Goal: Task Accomplishment & Management: Complete application form

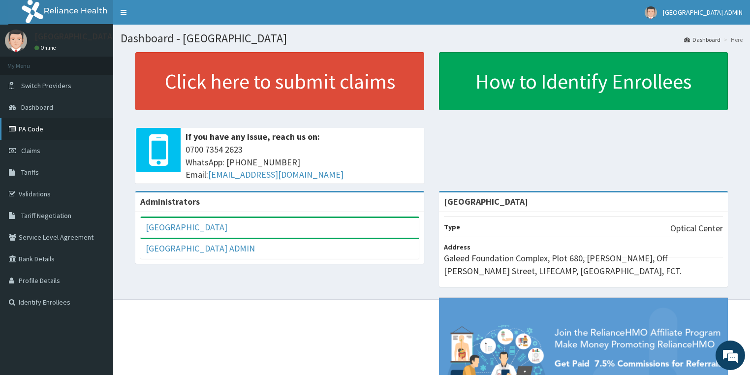
click at [41, 127] on link "PA Code" at bounding box center [56, 129] width 113 height 22
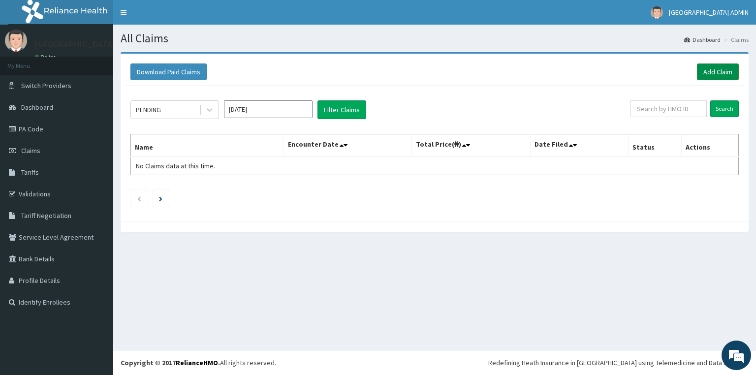
click at [723, 69] on link "Add Claim" at bounding box center [718, 71] width 42 height 17
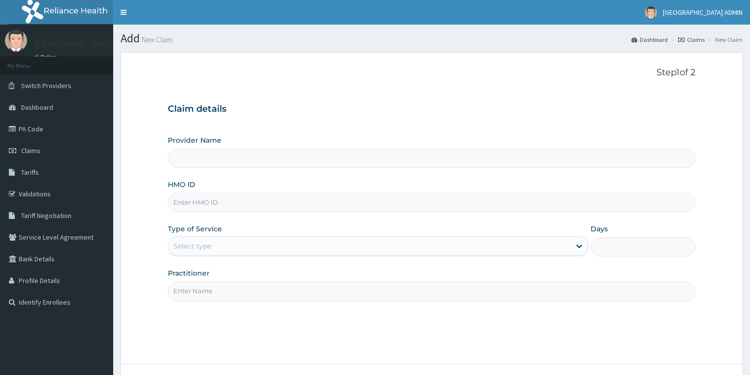
click at [255, 167] on div "Provider Name HMO ID Type of Service Select type Days Practitioner" at bounding box center [432, 217] width 528 height 165
click at [254, 161] on input "Provider Name" at bounding box center [432, 158] width 528 height 19
click at [249, 197] on input "HMO ID" at bounding box center [432, 202] width 528 height 19
click at [237, 161] on input "Provider Name" at bounding box center [432, 158] width 528 height 19
type input "[GEOGRAPHIC_DATA]"
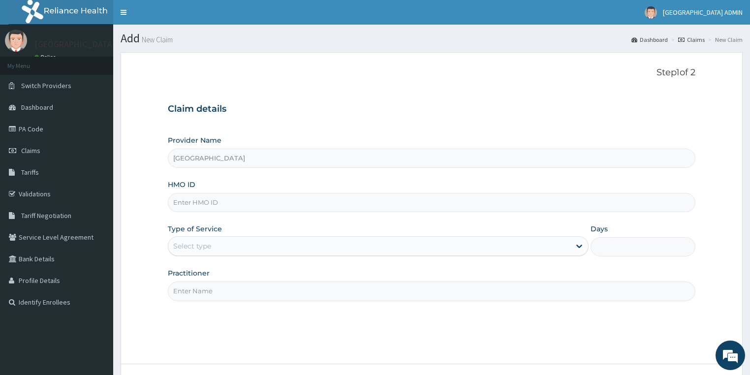
click at [231, 190] on div "HMO ID" at bounding box center [432, 196] width 528 height 32
click at [224, 202] on input "HMO ID" at bounding box center [432, 202] width 528 height 19
type input "JEC/100029/A"
click at [221, 247] on div "Select type" at bounding box center [369, 246] width 402 height 16
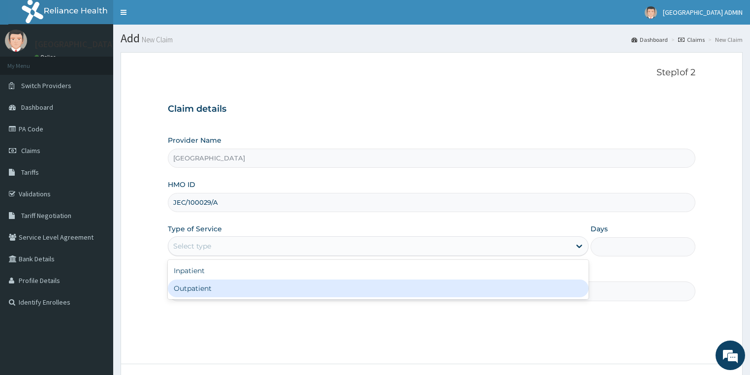
click at [209, 291] on div "Outpatient" at bounding box center [378, 289] width 421 height 18
type input "1"
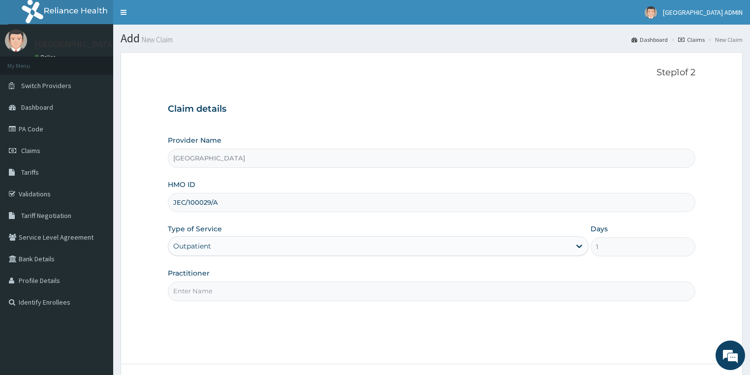
click at [208, 291] on input "Practitioner" at bounding box center [432, 291] width 528 height 19
type input "DR CHARLES"
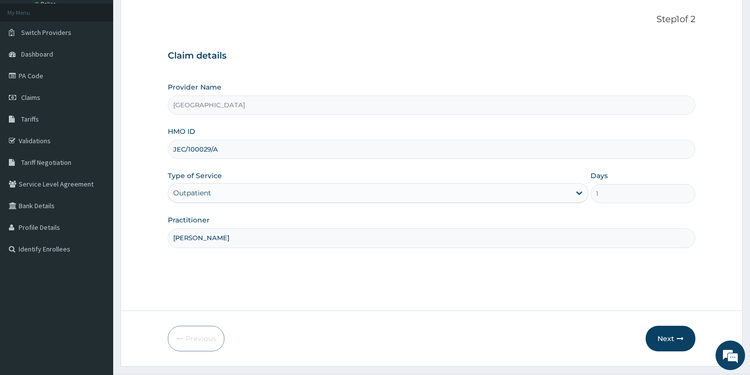
scroll to position [77, 0]
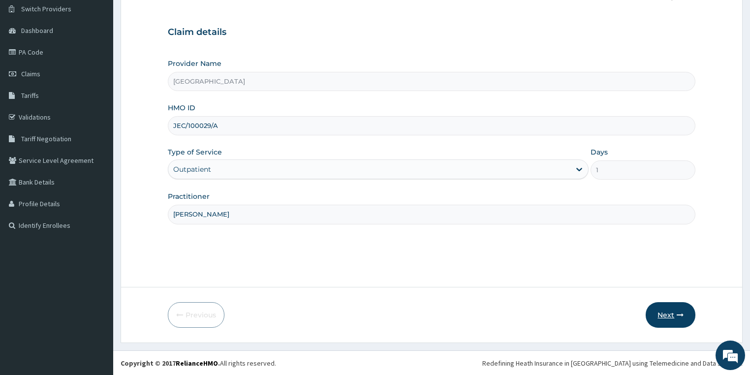
click at [672, 318] on button "Next" at bounding box center [671, 315] width 50 height 26
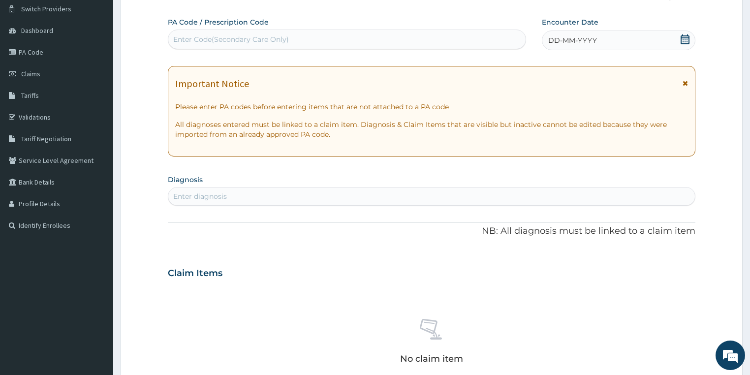
click at [188, 37] on div "Enter Code(Secondary Care Only)" at bounding box center [231, 39] width 116 height 10
type input "PA/CBOED4"
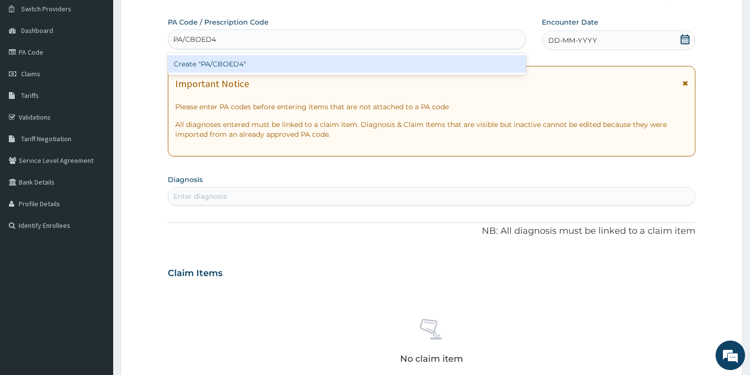
click at [194, 64] on div "Create "PA/CBOED4"" at bounding box center [347, 64] width 358 height 18
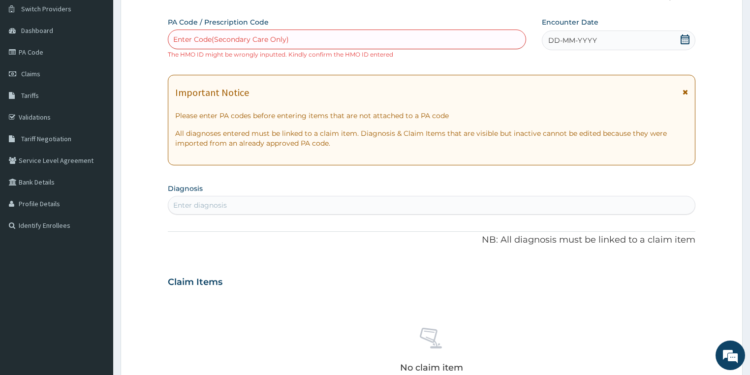
click at [208, 40] on div "Enter Code(Secondary Care Only)" at bounding box center [231, 39] width 116 height 10
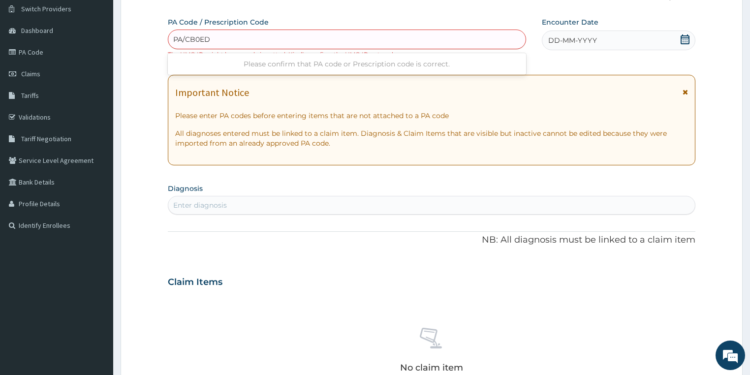
type input "PA/CB0ED4"
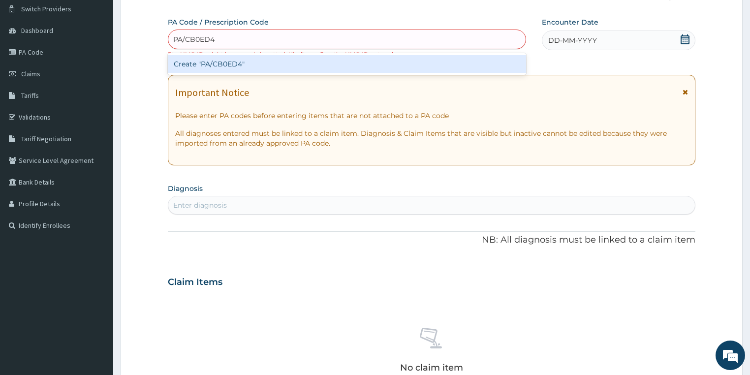
click at [212, 63] on div "Create "PA/CB0ED4"" at bounding box center [347, 64] width 358 height 18
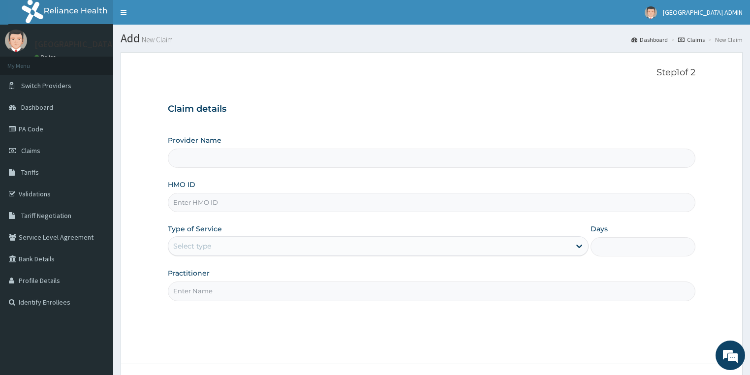
click at [228, 161] on input "Provider Name" at bounding box center [432, 158] width 528 height 19
click at [220, 200] on input "HMO ID" at bounding box center [432, 202] width 528 height 19
click at [219, 200] on input "HMO ID" at bounding box center [432, 202] width 528 height 19
click at [215, 157] on input "Provider Name" at bounding box center [432, 158] width 528 height 19
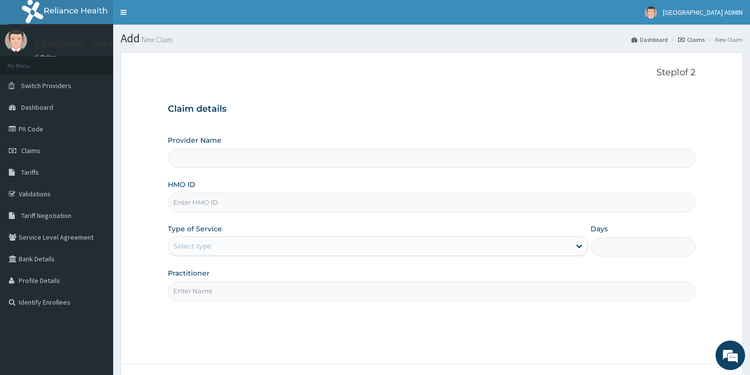
click at [215, 157] on input "Provider Name" at bounding box center [432, 158] width 528 height 19
drag, startPoint x: 215, startPoint y: 157, endPoint x: 213, endPoint y: 176, distance: 19.3
click at [215, 157] on input "Provider Name" at bounding box center [432, 158] width 528 height 19
drag, startPoint x: 209, startPoint y: 186, endPoint x: 203, endPoint y: 201, distance: 15.7
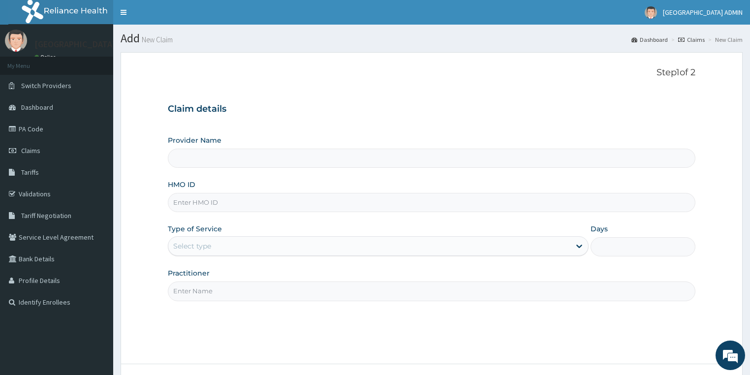
click at [203, 201] on div "HMO ID" at bounding box center [432, 196] width 528 height 32
click at [203, 201] on input "HMO ID" at bounding box center [432, 202] width 528 height 19
type input "ROYAL EYE HOSPITAL"
click at [199, 205] on input "HMO ID" at bounding box center [432, 202] width 528 height 19
type input "JEC/10029/A"
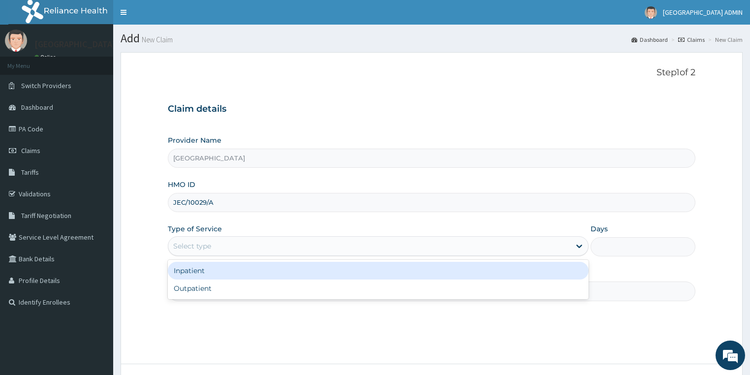
click at [228, 242] on div "Select type" at bounding box center [369, 246] width 402 height 16
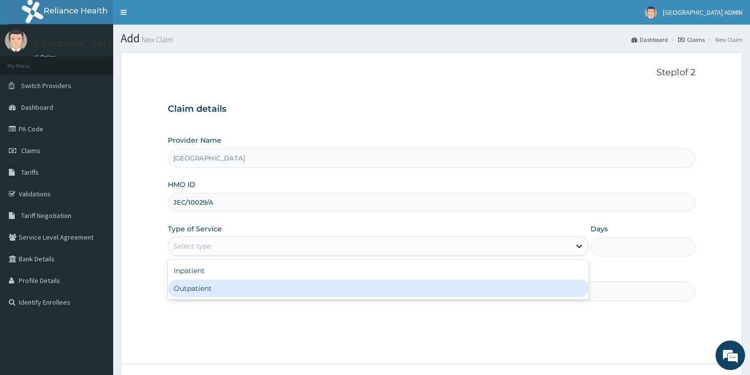
click at [222, 293] on div "Outpatient" at bounding box center [378, 289] width 421 height 18
type input "1"
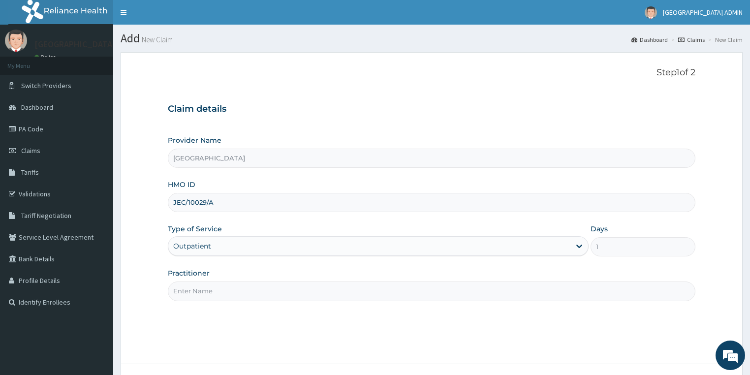
click at [222, 293] on input "Practitioner" at bounding box center [432, 291] width 528 height 19
type input "DR CHARLES"
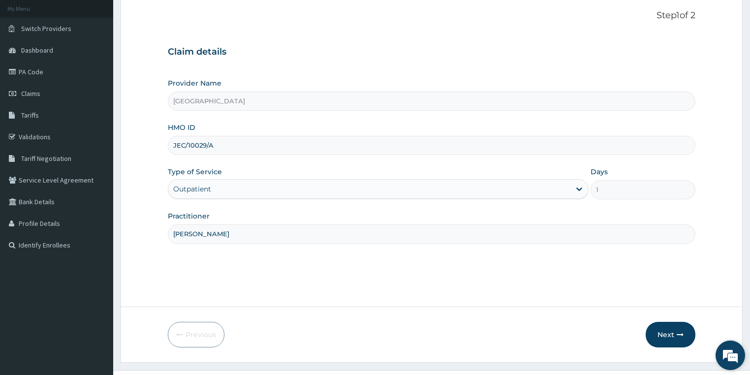
scroll to position [77, 0]
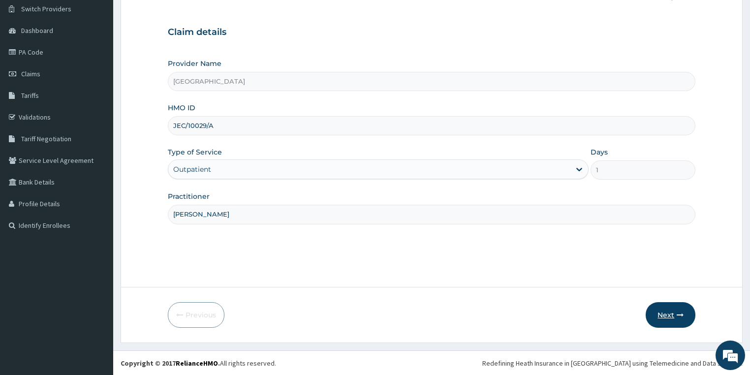
click at [680, 315] on icon "button" at bounding box center [680, 315] width 7 height 7
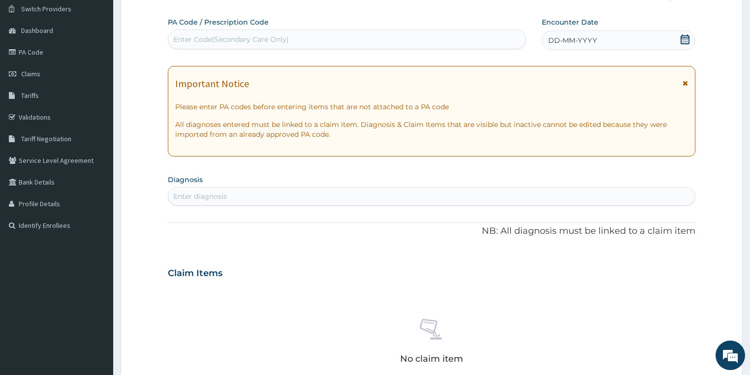
click at [267, 36] on div "Enter Code(Secondary Care Only)" at bounding box center [231, 39] width 116 height 10
drag, startPoint x: 267, startPoint y: 37, endPoint x: 245, endPoint y: 63, distance: 34.3
click at [245, 63] on div "PA Code / Prescription Code Enter Code(Secondary Care Only) Encounter Date DD-M…" at bounding box center [432, 271] width 528 height 509
click at [250, 35] on div "Enter Code(Secondary Care Only)" at bounding box center [231, 39] width 116 height 10
paste input "PA/CB0ED4"
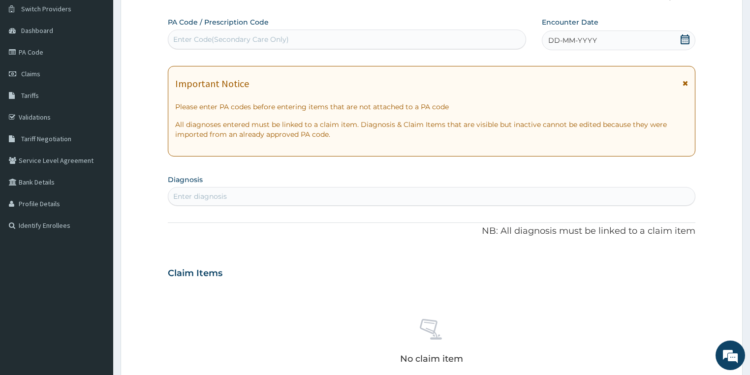
type input "PA/CB0ED4"
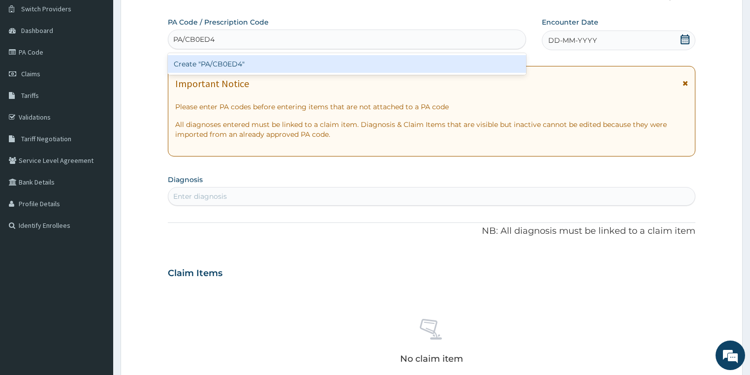
click at [245, 61] on div "Create "PA/CB0ED4"" at bounding box center [347, 64] width 358 height 18
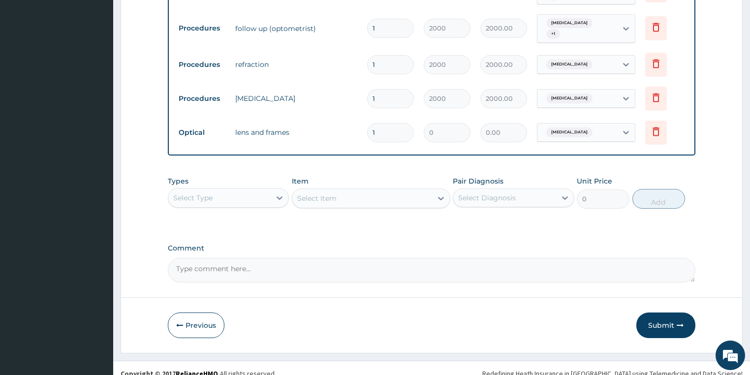
scroll to position [538, 0]
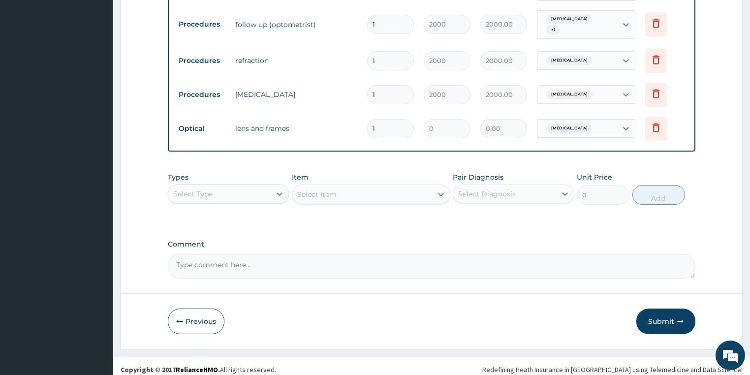
click at [254, 259] on textarea "Comment" at bounding box center [432, 266] width 528 height 25
type textarea "LENS AND FRAME 35,000 KINDLY UPDATE"
click at [666, 313] on button "Submit" at bounding box center [665, 322] width 59 height 26
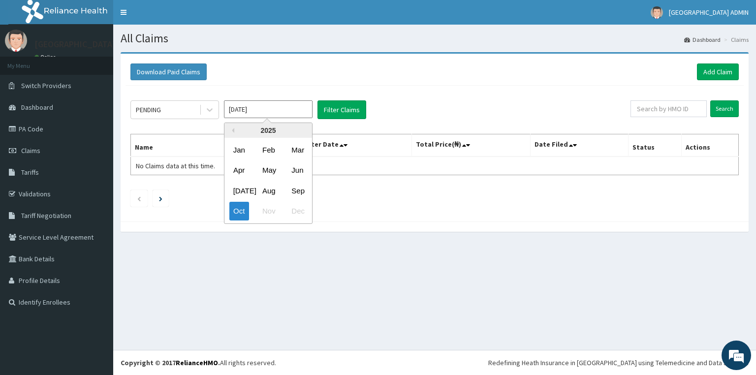
click at [246, 110] on input "[DATE]" at bounding box center [268, 109] width 89 height 18
click at [301, 192] on div "Sep" at bounding box center [297, 191] width 20 height 18
type input "[DATE]"
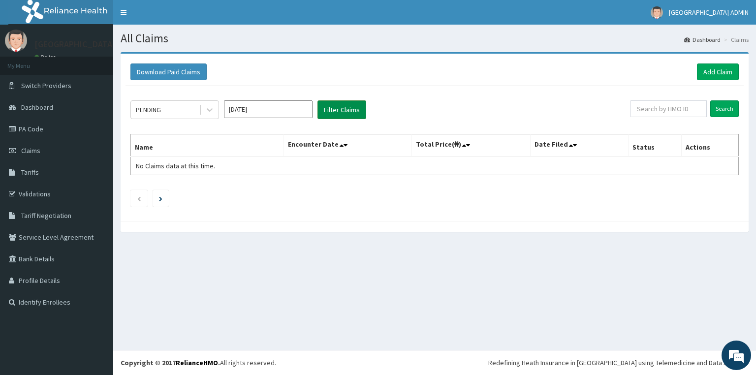
click at [339, 112] on button "Filter Claims" at bounding box center [341, 109] width 49 height 19
